Goal: Task Accomplishment & Management: Complete application form

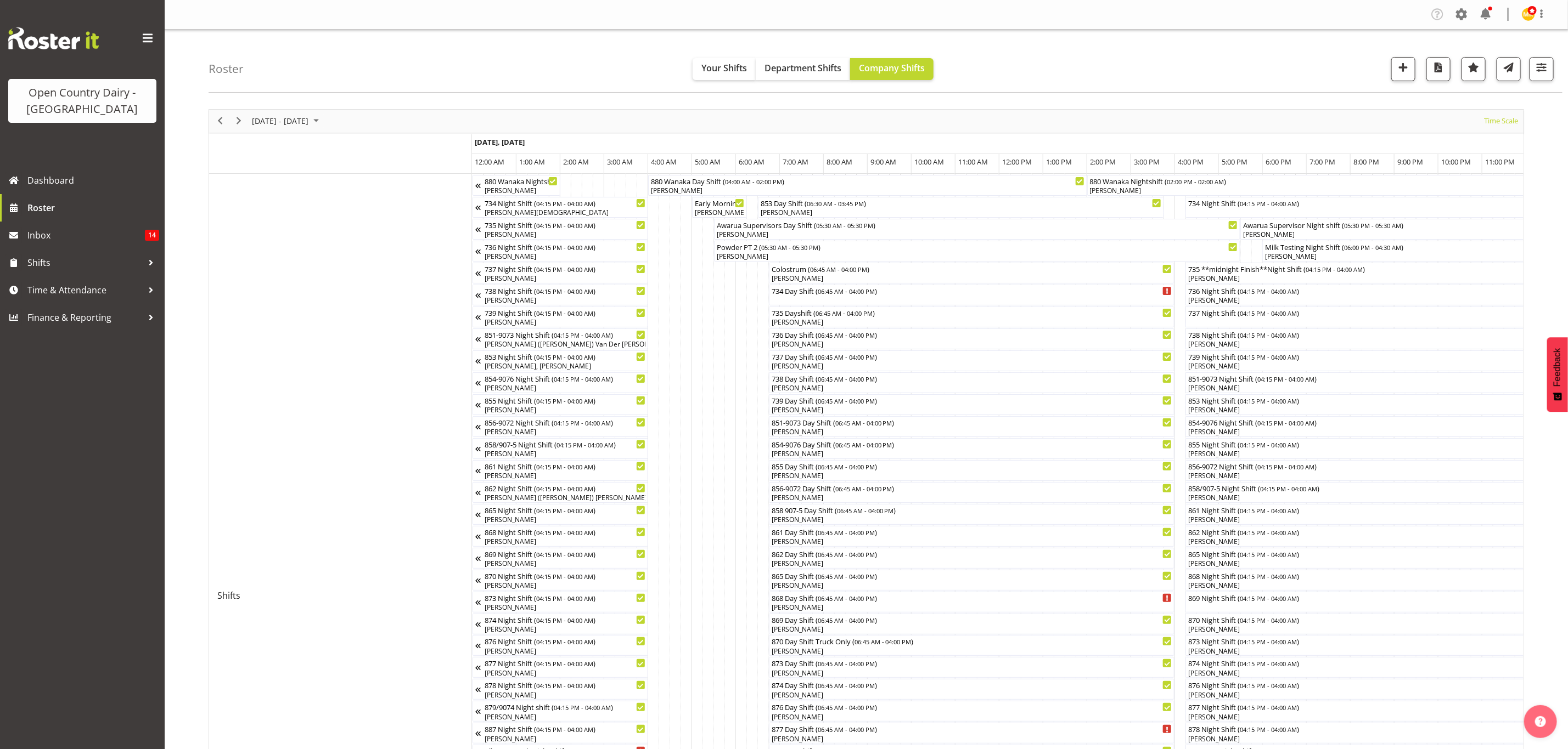
scroll to position [0, 6311]
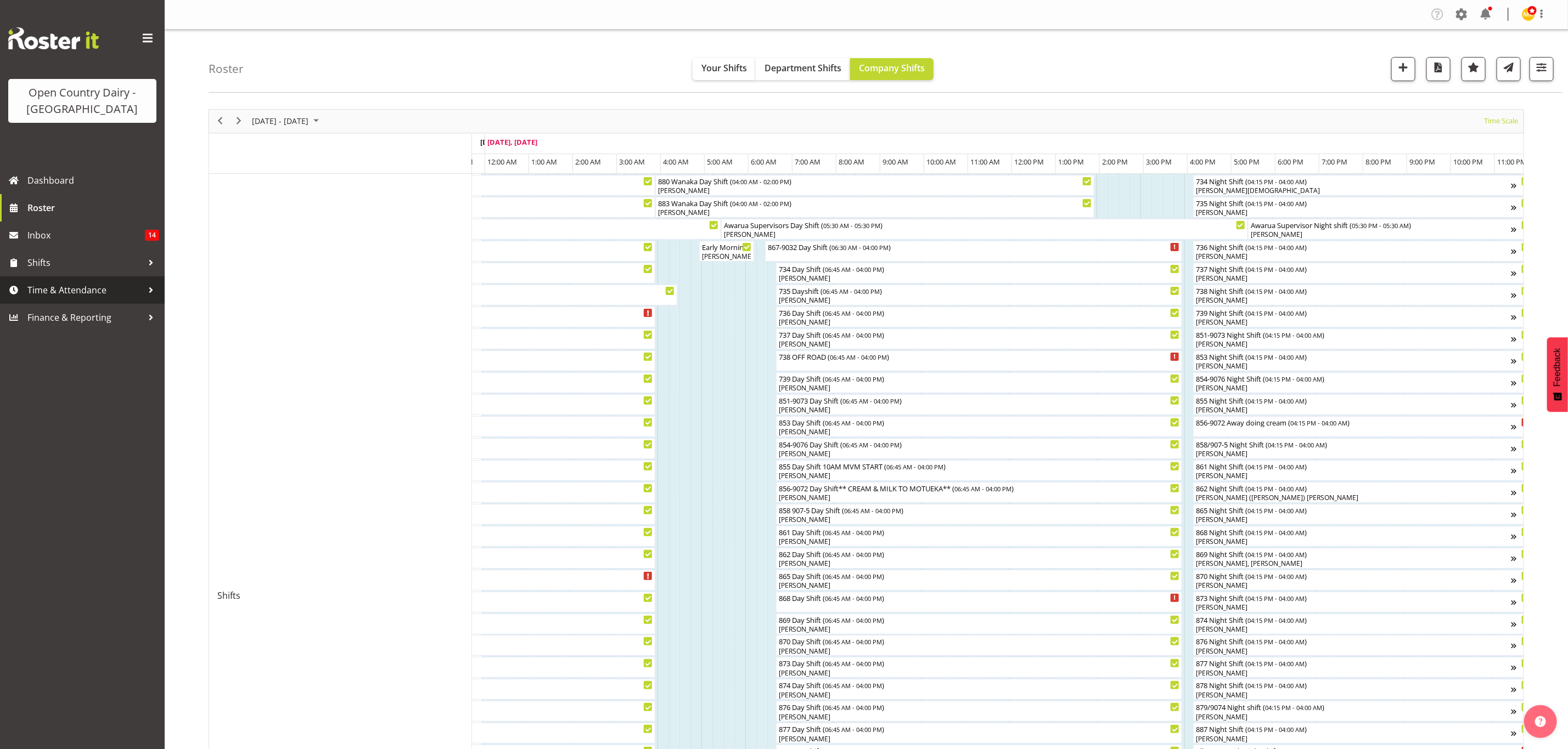
click at [37, 285] on span "Time & Attendance" at bounding box center [85, 290] width 115 height 16
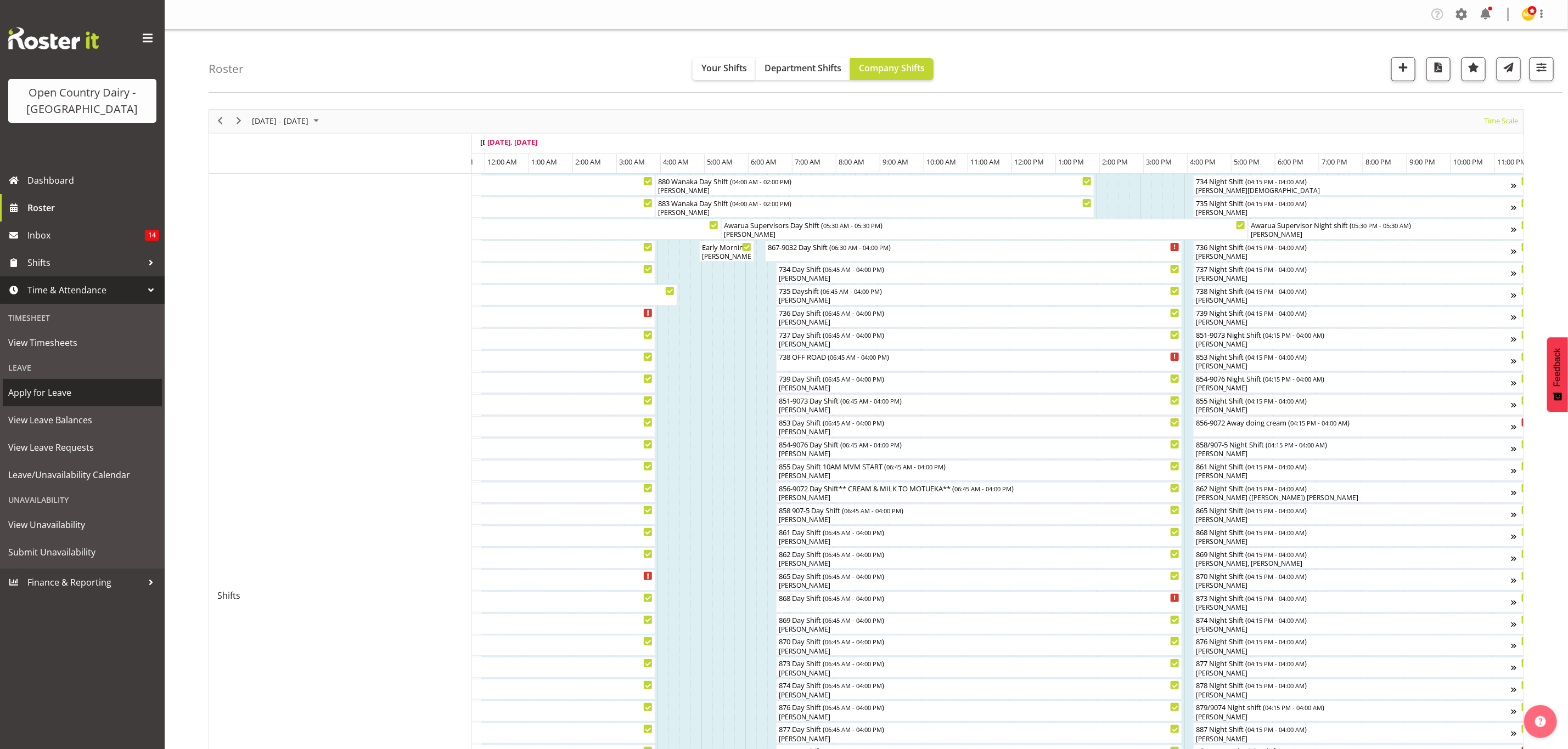
click at [46, 395] on span "Apply for Leave" at bounding box center [82, 393] width 148 height 16
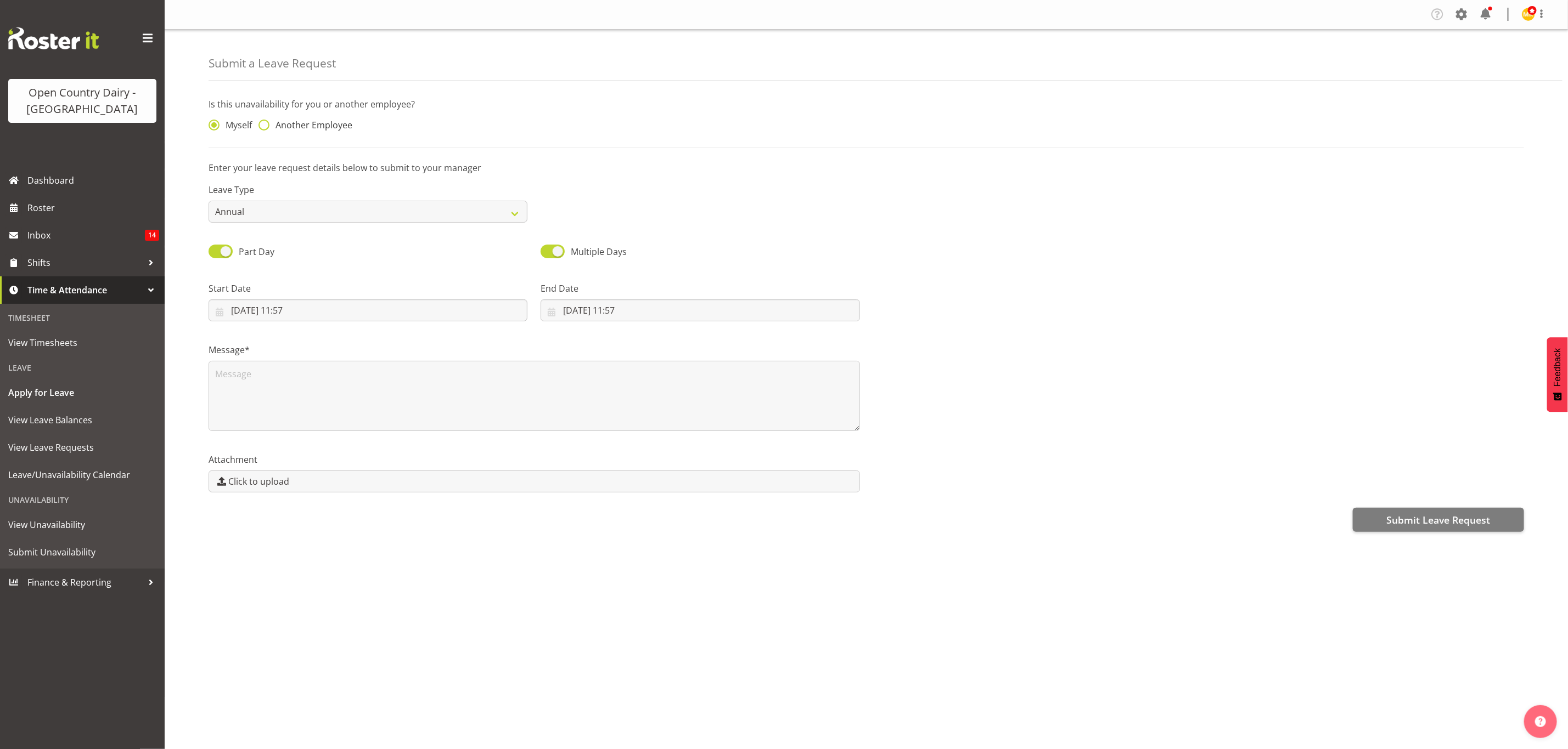
click at [267, 122] on span at bounding box center [264, 125] width 11 height 11
click at [266, 122] on input "Another Employee" at bounding box center [262, 125] width 7 height 7
radio input "true"
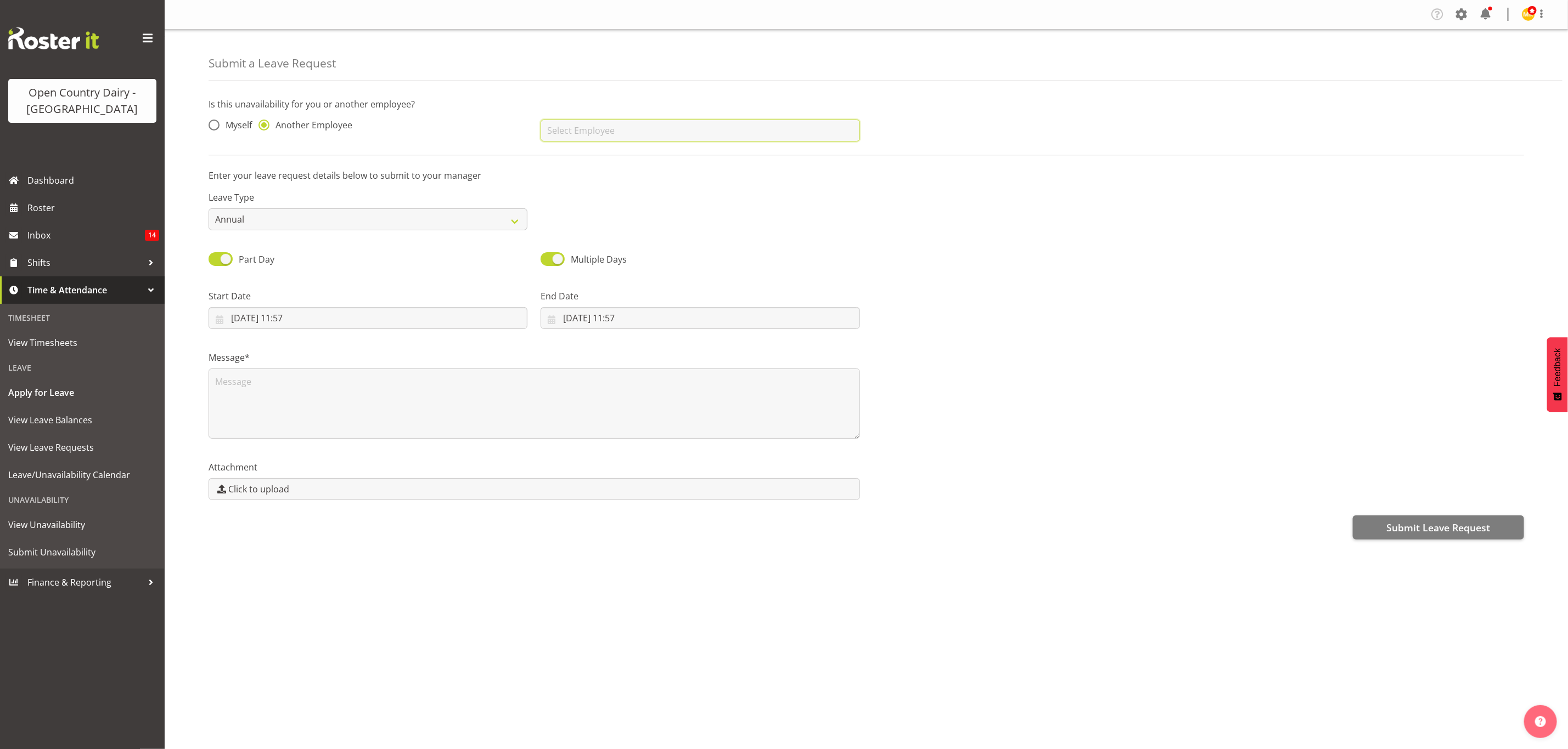
click at [559, 128] on input "text" at bounding box center [700, 130] width 319 height 22
click at [596, 179] on span "[PERSON_NAME]" at bounding box center [583, 174] width 68 height 12
type input "[PERSON_NAME]"
drag, startPoint x: 507, startPoint y: 219, endPoint x: 501, endPoint y: 219, distance: 6.0
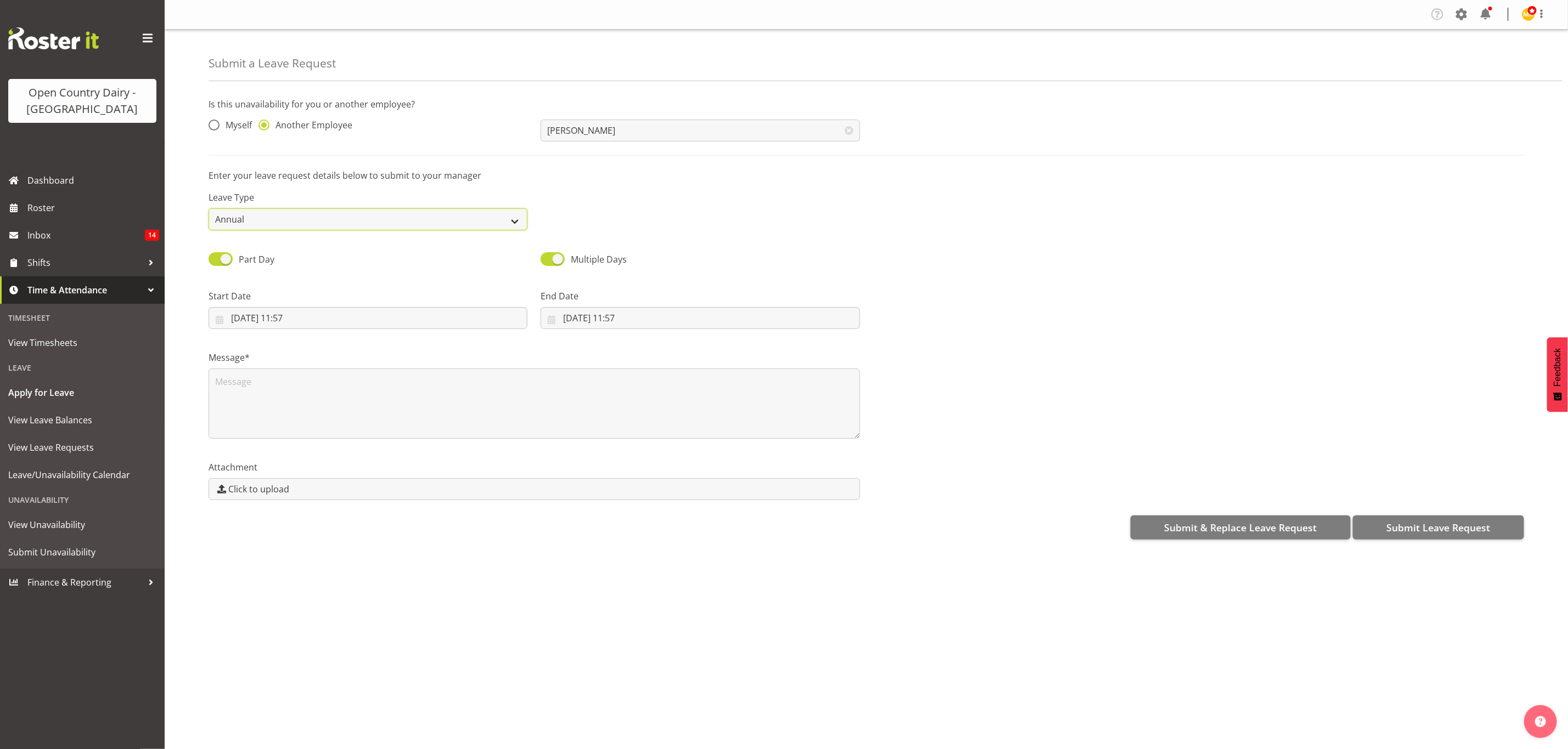
click at [507, 219] on select "Annual Sick Leave Without Pay Bereavement Domestic Violence Parental Jury Servi…" at bounding box center [368, 219] width 319 height 22
select select "Sick"
click at [208, 208] on select "Annual Sick Leave Without Pay Bereavement Domestic Violence Parental Jury Servi…" at bounding box center [368, 219] width 319 height 22
click at [278, 317] on input "21/09/2025, 11:57" at bounding box center [368, 317] width 319 height 22
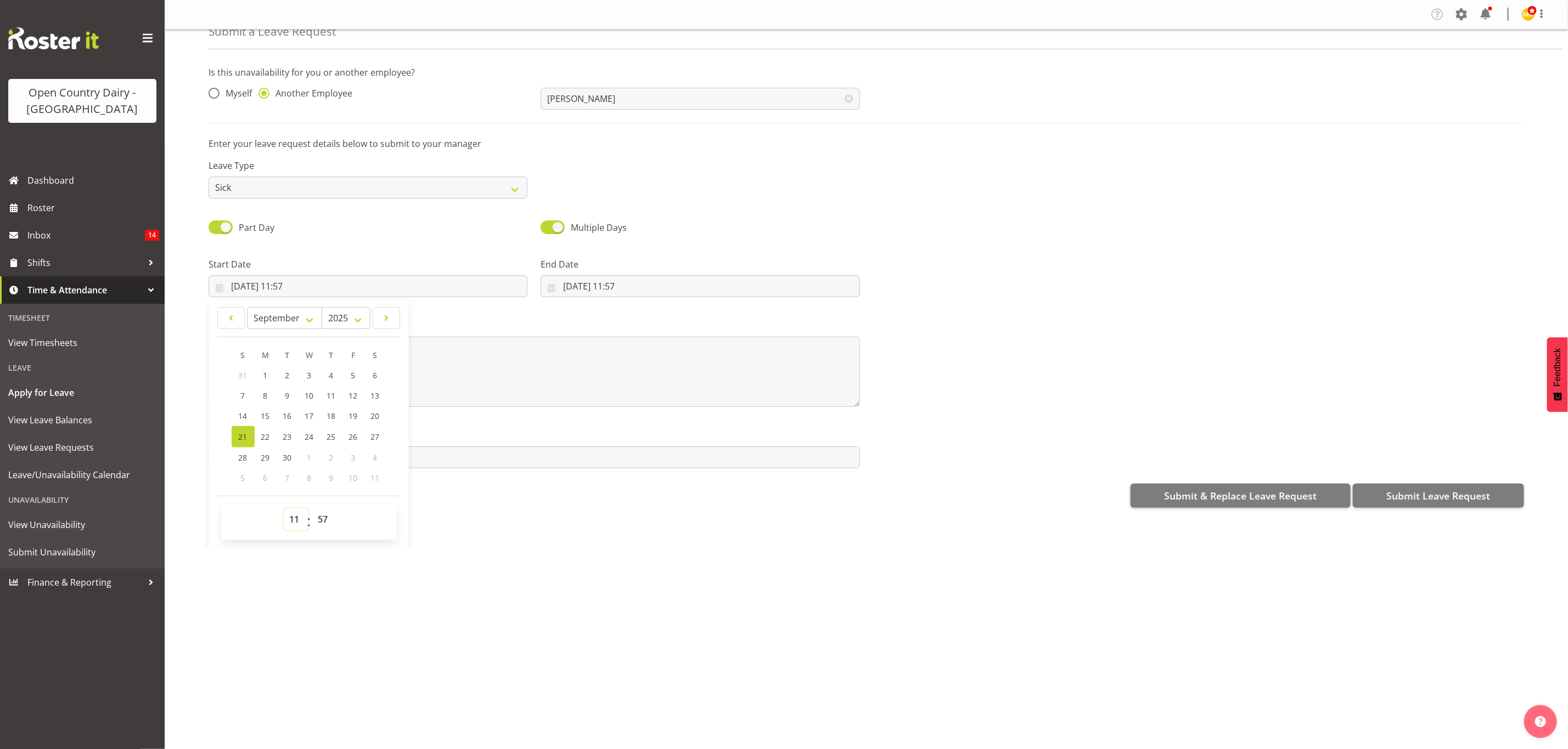
drag, startPoint x: 299, startPoint y: 526, endPoint x: 295, endPoint y: 518, distance: 8.9
click at [299, 523] on select "00 01 02 03 04 05 06 07 08 09 10 11 12 13 14 15 16 17 18 19 20 21 22 23" at bounding box center [296, 519] width 25 height 22
select select "16"
click at [284, 509] on select "00 01 02 03 04 05 06 07 08 09 10 11 12 13 14 15 16 17 18 19 20 21 22 23" at bounding box center [296, 519] width 25 height 22
type input "21/09/2025, 16:57"
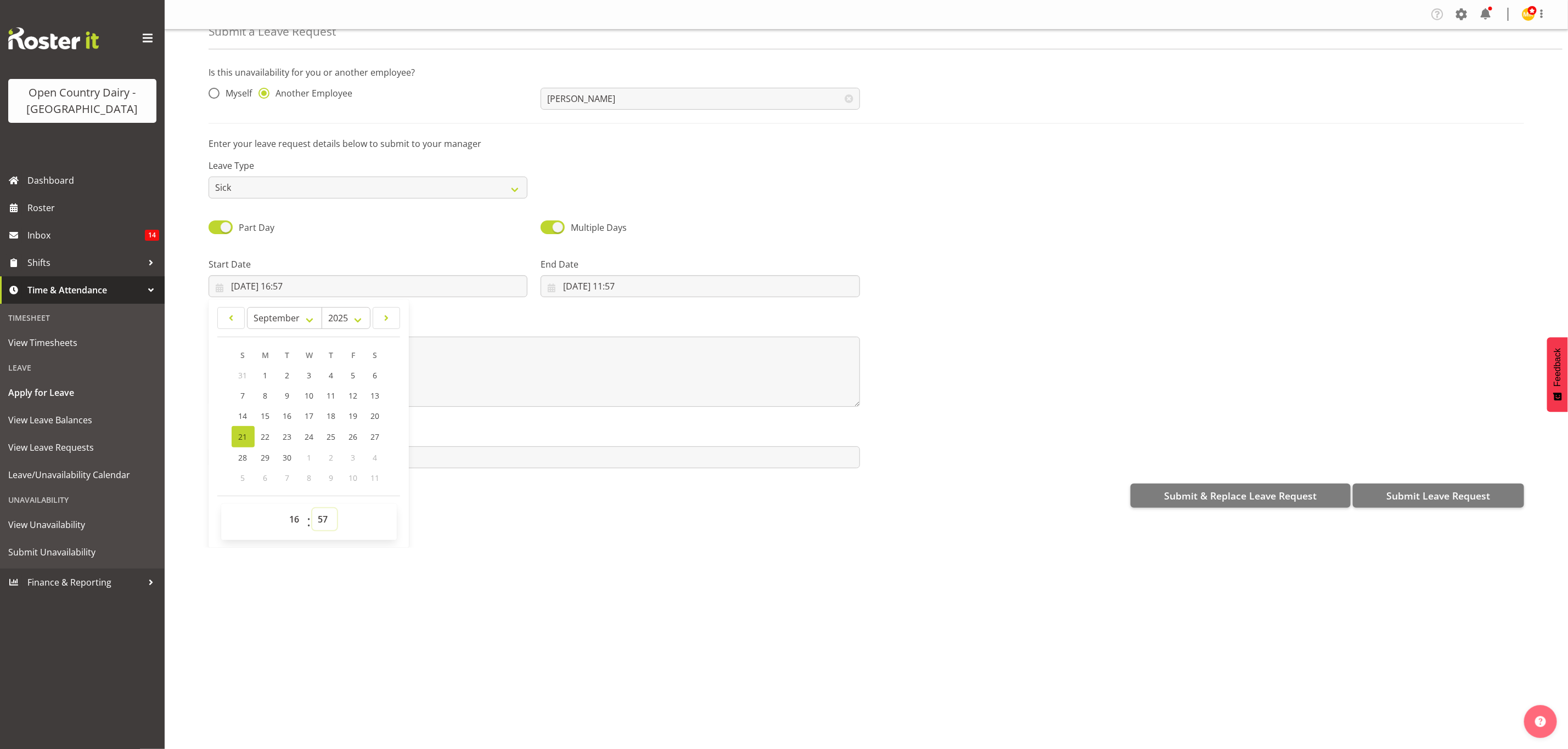
drag, startPoint x: 323, startPoint y: 520, endPoint x: 323, endPoint y: 515, distance: 5.0
click at [323, 520] on select "00 01 02 03 04 05 06 07 08 09 10 11 12 13 14 15 16 17 18 19 20 21 22 23 24 25 2…" at bounding box center [324, 519] width 25 height 22
select select "15"
click at [313, 509] on select "00 01 02 03 04 05 06 07 08 09 10 11 12 13 14 15 16 17 18 19 20 21 22 23 24 25 2…" at bounding box center [324, 519] width 25 height 22
type input "21/09/2025, 16:15"
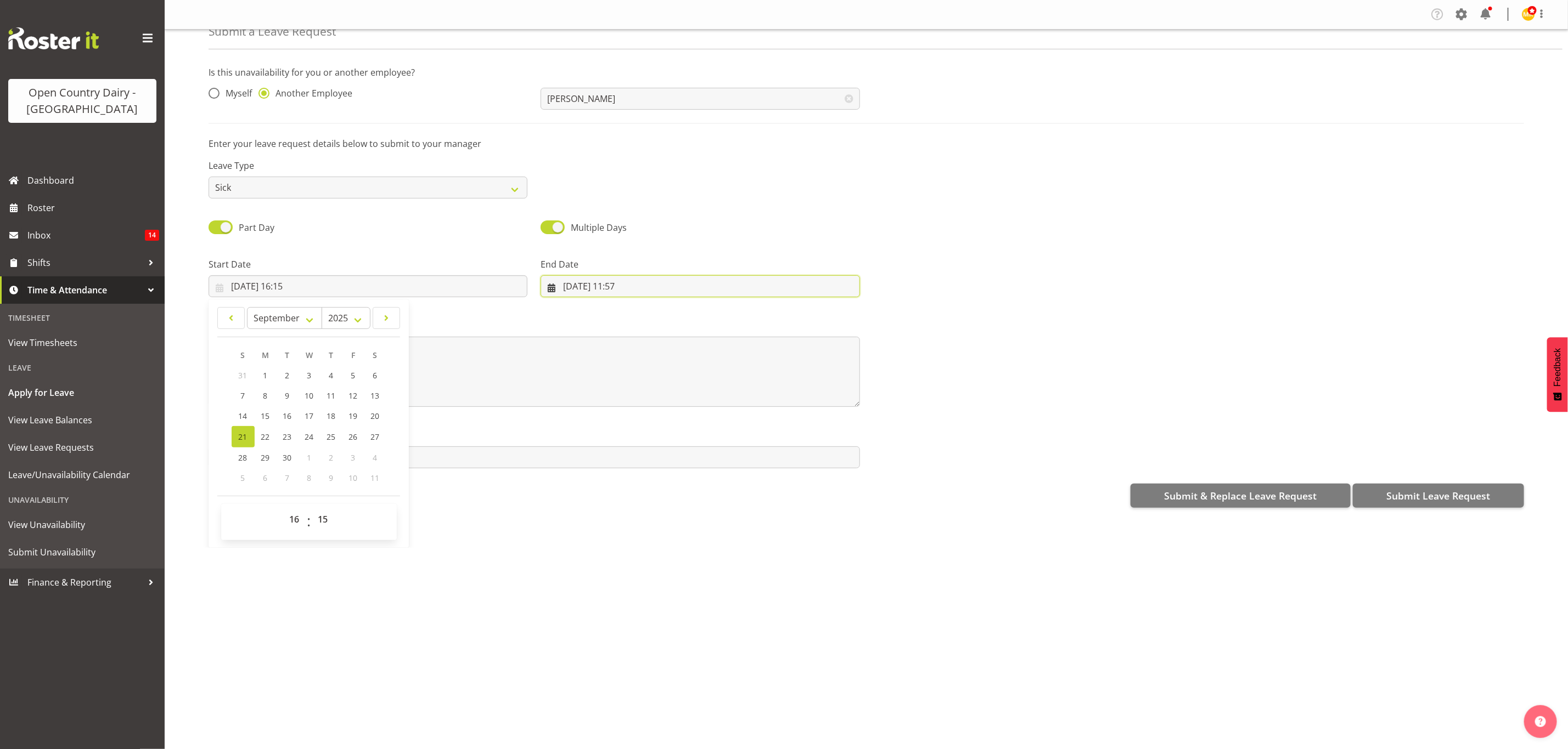
click at [621, 282] on input "21/09/2025, 11:57" at bounding box center [700, 286] width 319 height 22
click at [593, 432] on span "22" at bounding box center [598, 437] width 9 height 10
type input "22/09/2025, 11:57"
click at [625, 522] on select "00 01 02 03 04 05 06 07 08 09 10 11 12 13 14 15 16 17 18 19 20 21 22 23" at bounding box center [627, 519] width 25 height 22
select select "5"
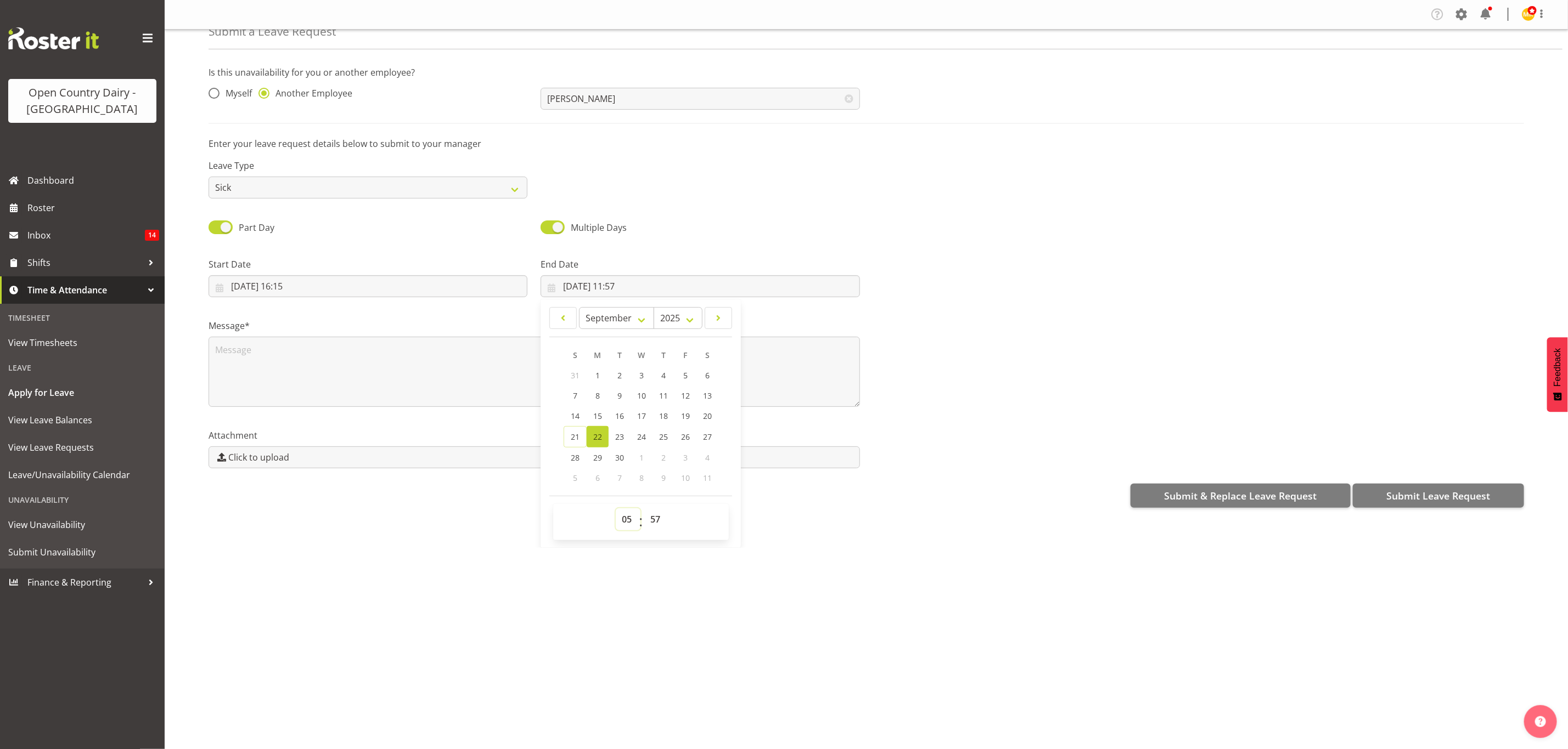
click at [616, 509] on select "00 01 02 03 04 05 06 07 08 09 10 11 12 13 14 15 16 17 18 19 20 21 22 23" at bounding box center [627, 519] width 25 height 22
type input "22/09/2025, 05:57"
click at [655, 519] on select "00 01 02 03 04 05 06 07 08 09 10 11 12 13 14 15 16 17 18 19 20 21 22 23 24 25 2…" at bounding box center [656, 519] width 25 height 22
select select "30"
click at [644, 509] on select "00 01 02 03 04 05 06 07 08 09 10 11 12 13 14 15 16 17 18 19 20 21 22 23 24 25 2…" at bounding box center [656, 519] width 25 height 22
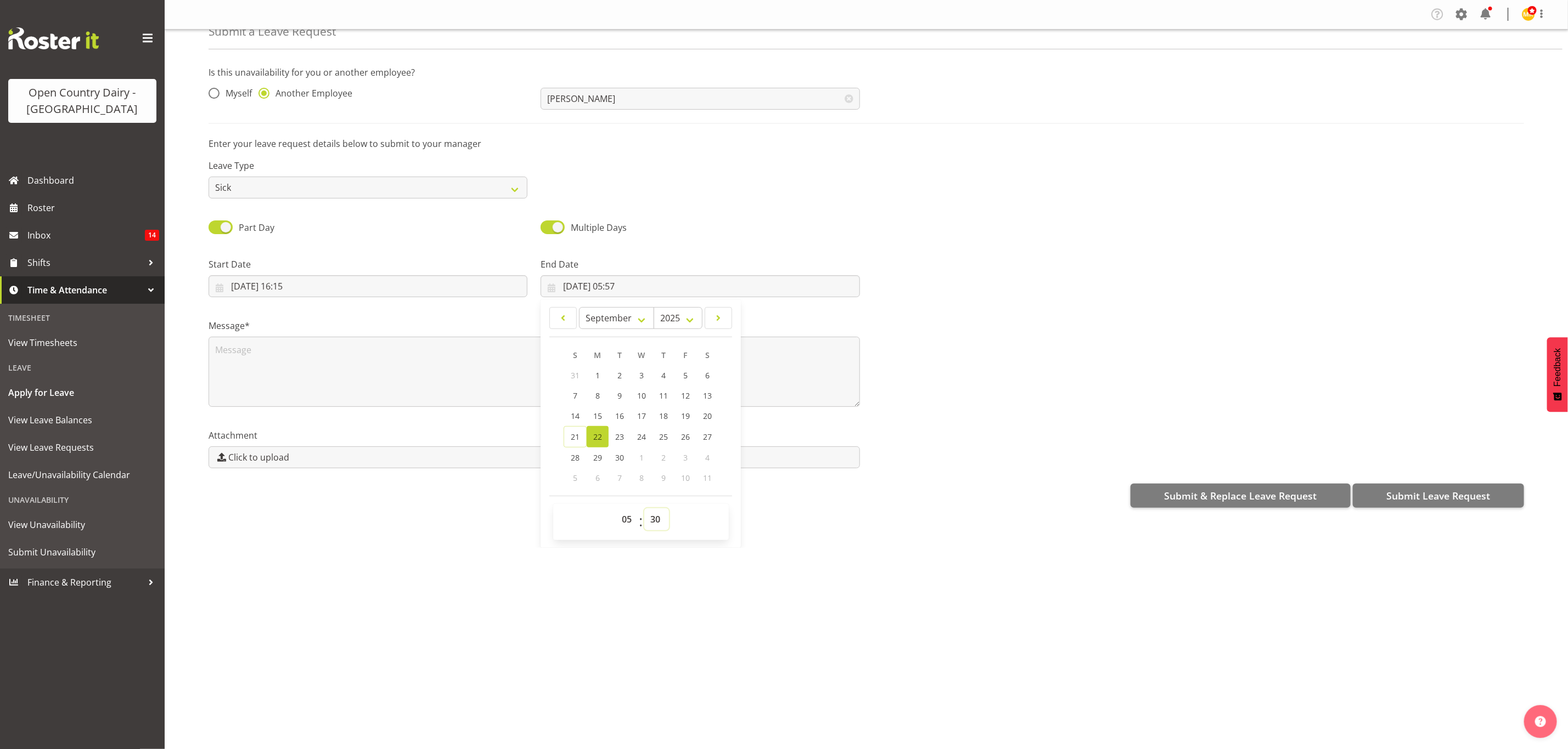
type input "22/09/2025, 05:30"
click at [298, 364] on textarea at bounding box center [534, 372] width 651 height 70
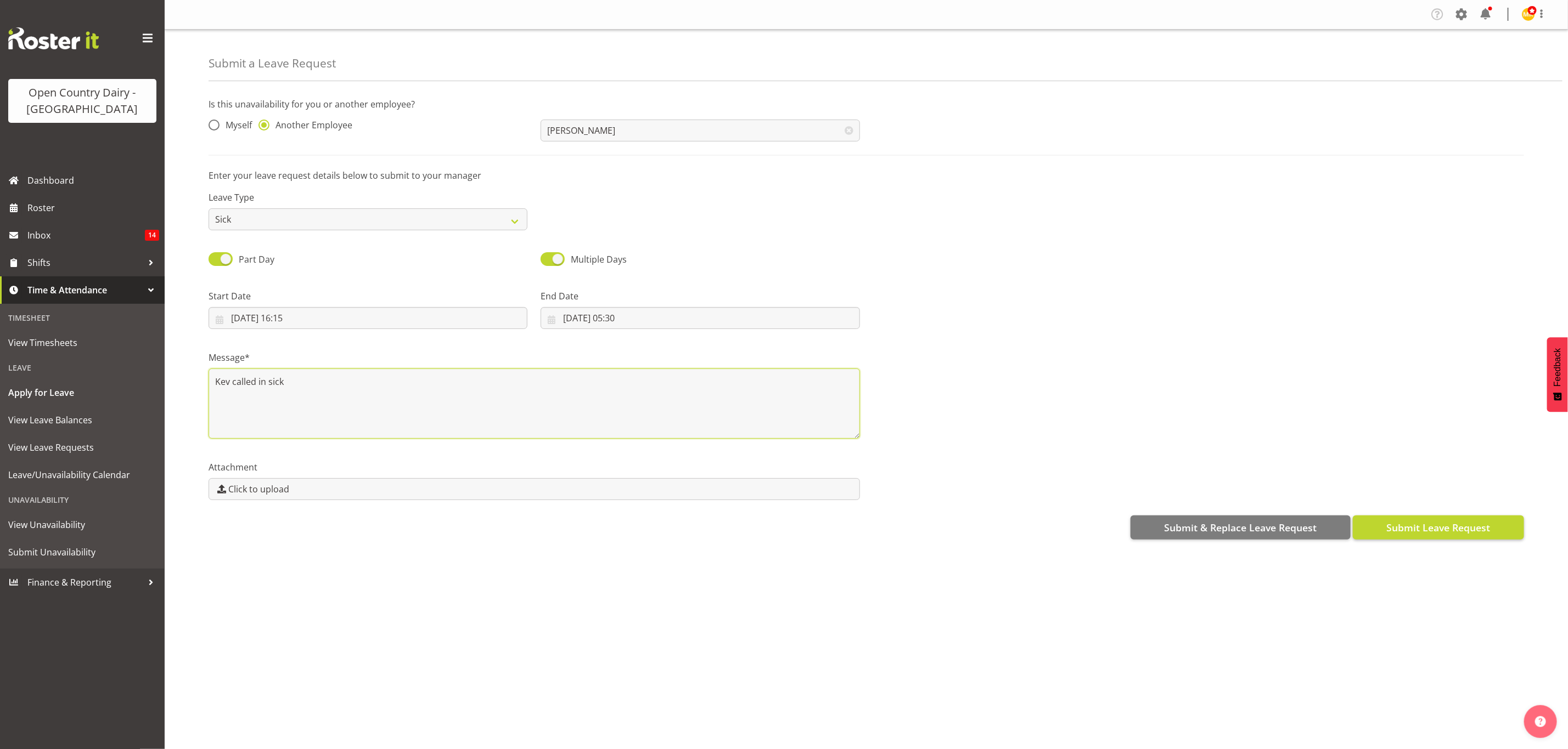
type textarea "Kev called in sick"
click at [1415, 526] on span "Submit Leave Request" at bounding box center [1437, 527] width 104 height 14
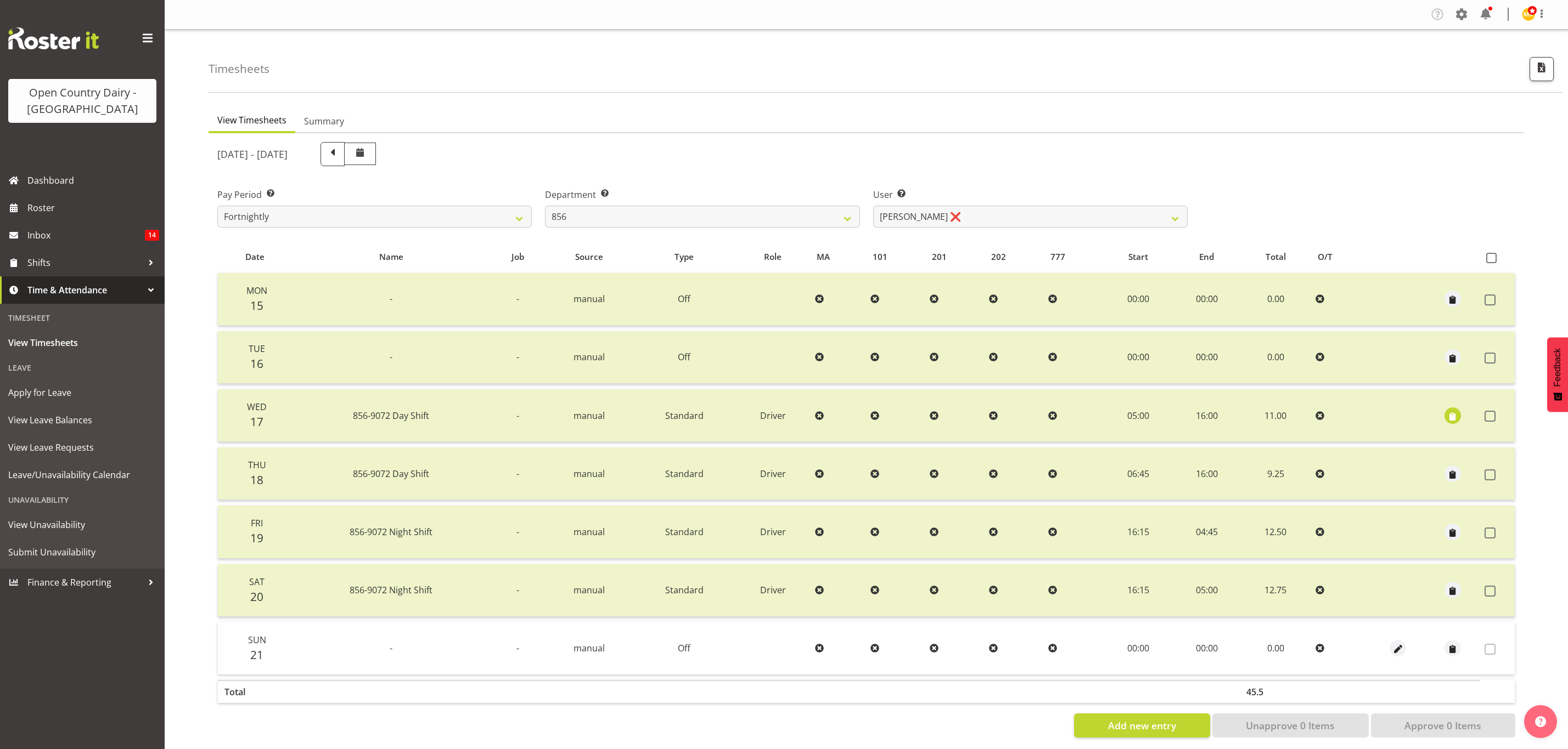
select select "671"
select select "7435"
click at [32, 208] on span "Roster" at bounding box center [93, 208] width 131 height 16
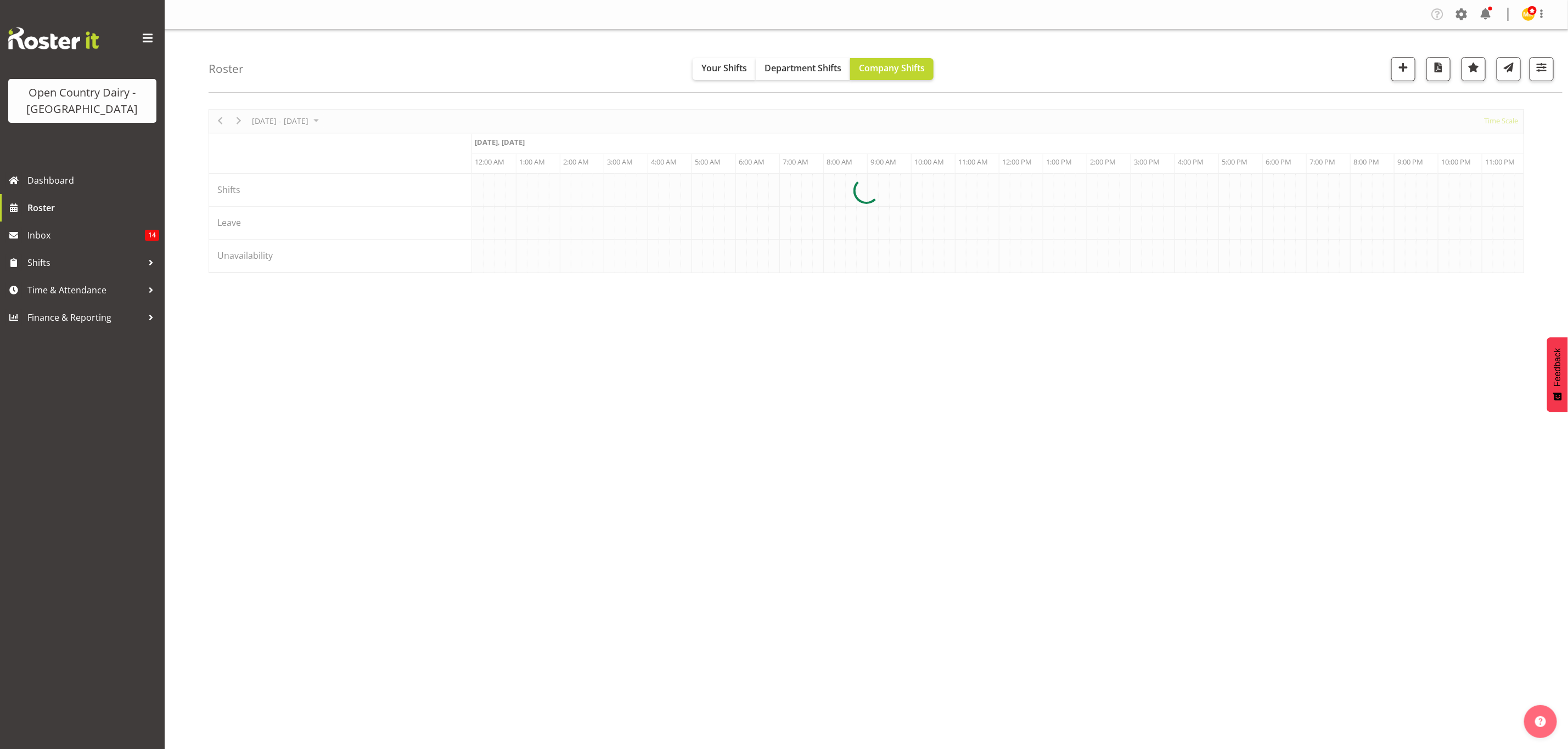
scroll to position [0, 6318]
